Goal: Task Accomplishment & Management: Use online tool/utility

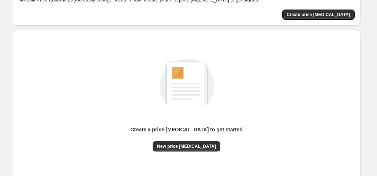
scroll to position [98, 0]
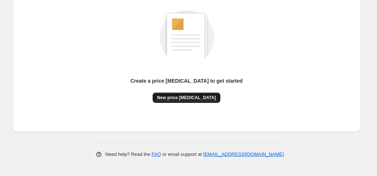
click at [196, 97] on span "New price [MEDICAL_DATA]" at bounding box center [186, 98] width 59 height 6
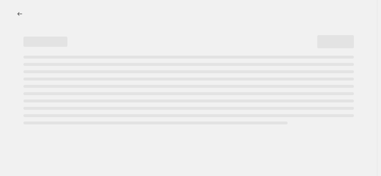
select select "percentage"
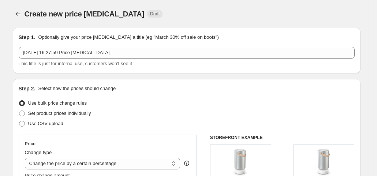
scroll to position [73, 0]
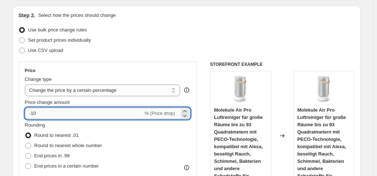
click at [61, 112] on input "-10" at bounding box center [84, 114] width 118 height 12
type input "-1"
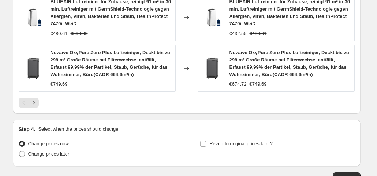
scroll to position [646, 0]
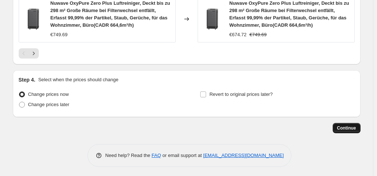
type input "-40"
click at [353, 124] on button "Continue" at bounding box center [347, 128] width 28 height 10
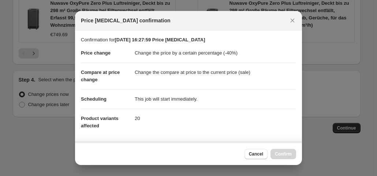
scroll to position [131, 0]
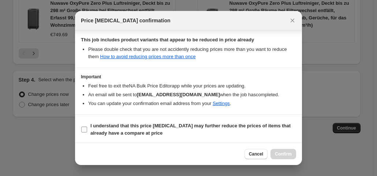
click at [88, 125] on label "I understand that this price [MEDICAL_DATA] may further reduce the prices of it…" at bounding box center [188, 130] width 215 height 18
click at [87, 127] on input "I understand that this price [MEDICAL_DATA] may further reduce the prices of it…" at bounding box center [84, 130] width 6 height 6
checkbox input "true"
click at [281, 153] on span "Confirm" at bounding box center [283, 154] width 17 height 6
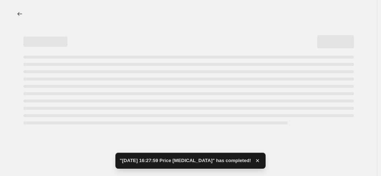
select select "percentage"
